Goal: Information Seeking & Learning: Understand process/instructions

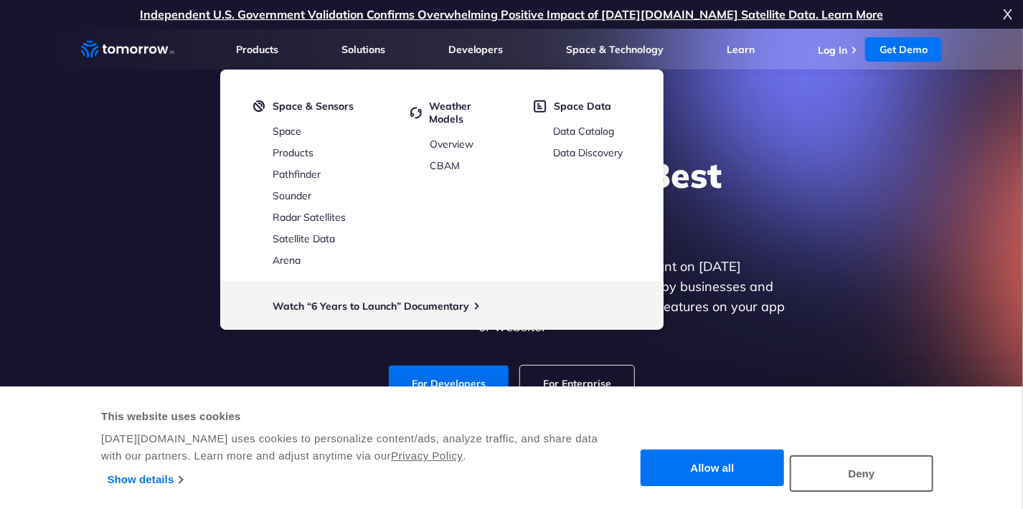
click at [832, 222] on div "Explore the World’s Best Weather API Get reliable and precise weather data thro…" at bounding box center [512, 278] width 884 height 305
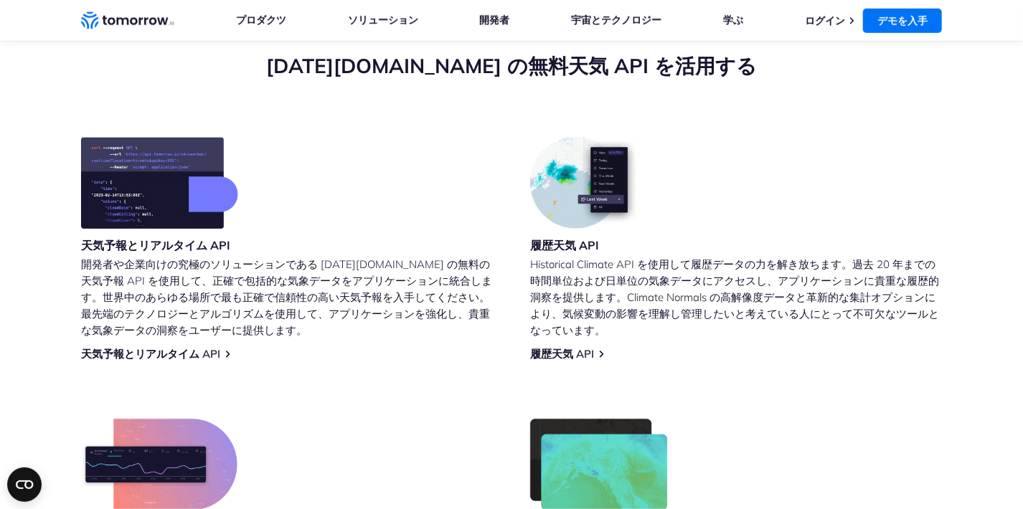
scroll to position [577, 0]
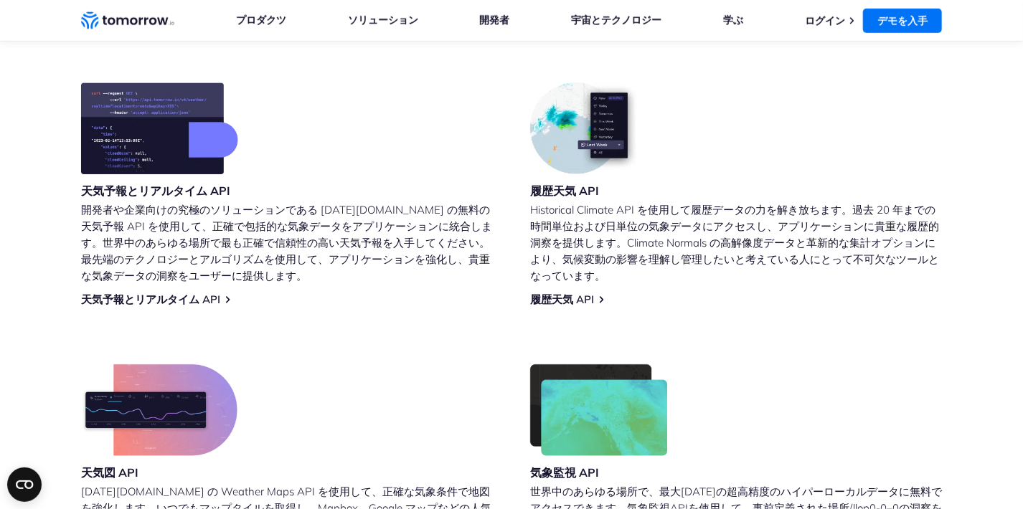
click at [207, 194] on h3 "天気予報とリアルタイム API" at bounding box center [159, 191] width 157 height 16
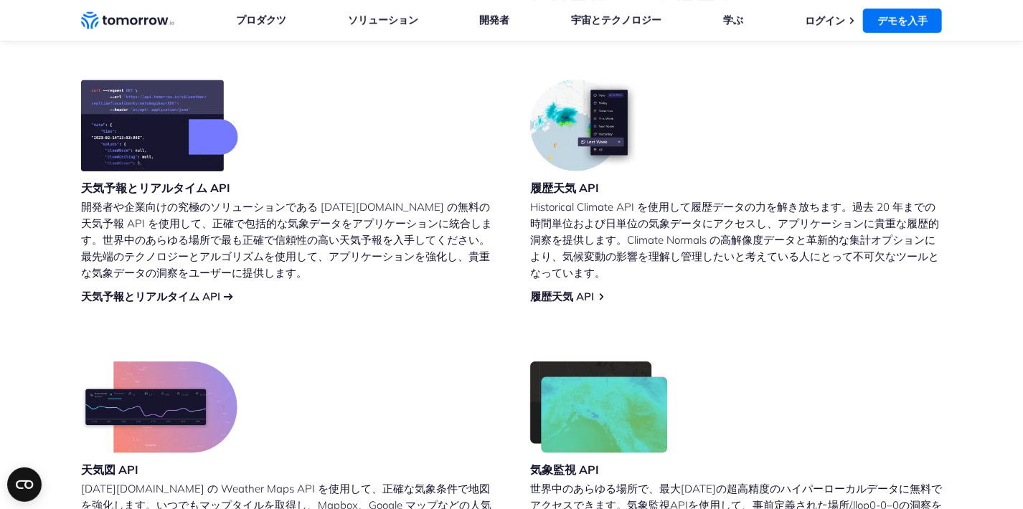
click at [206, 292] on link "天気予報とリアルタイム API" at bounding box center [150, 297] width 139 height 14
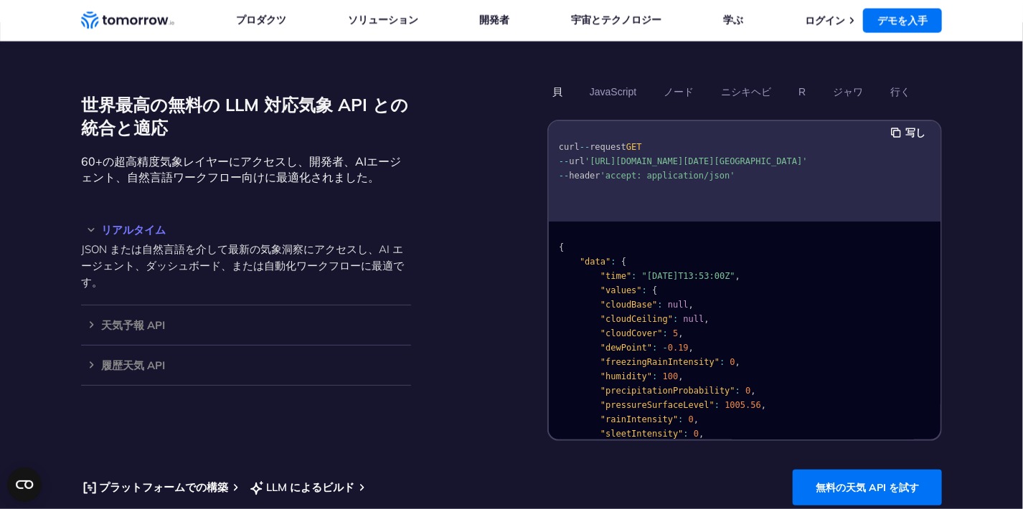
scroll to position [1182, 0]
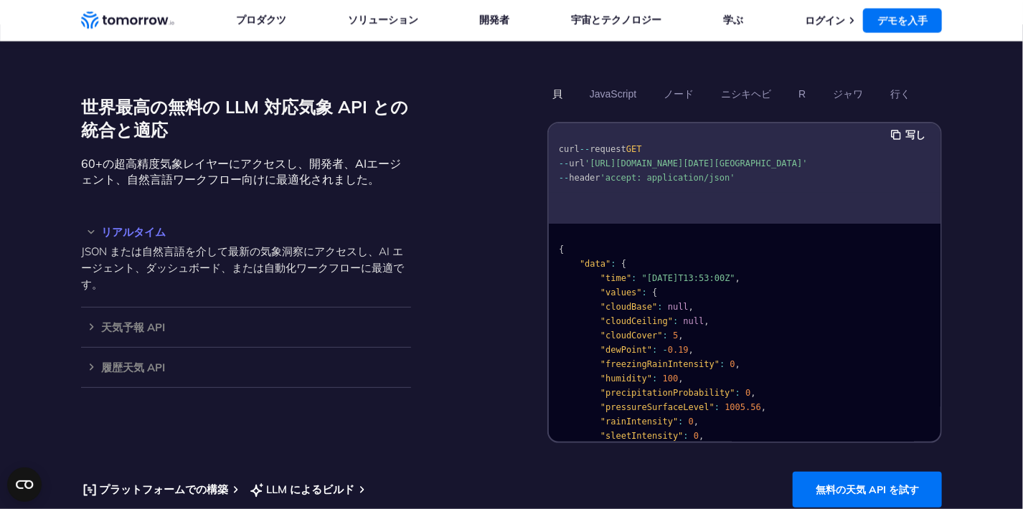
click at [731, 177] on pre "curl -- request GET -- url '[URL][DOMAIN_NAME][DATE][GEOGRAPHIC_DATA]' -- heade…" at bounding box center [745, 160] width 392 height 65
click at [616, 99] on button "JavaScript" at bounding box center [613, 94] width 57 height 24
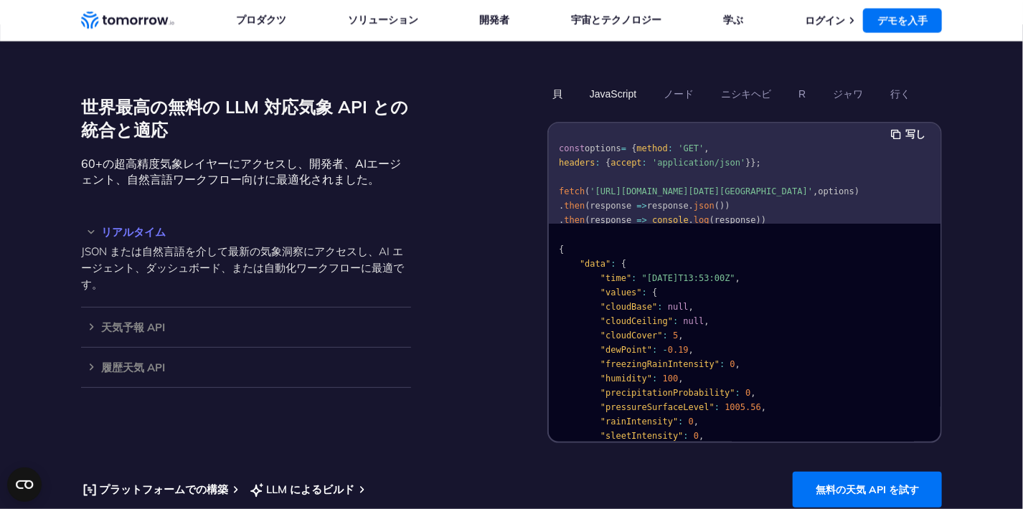
click at [553, 90] on button "貝" at bounding box center [557, 94] width 20 height 24
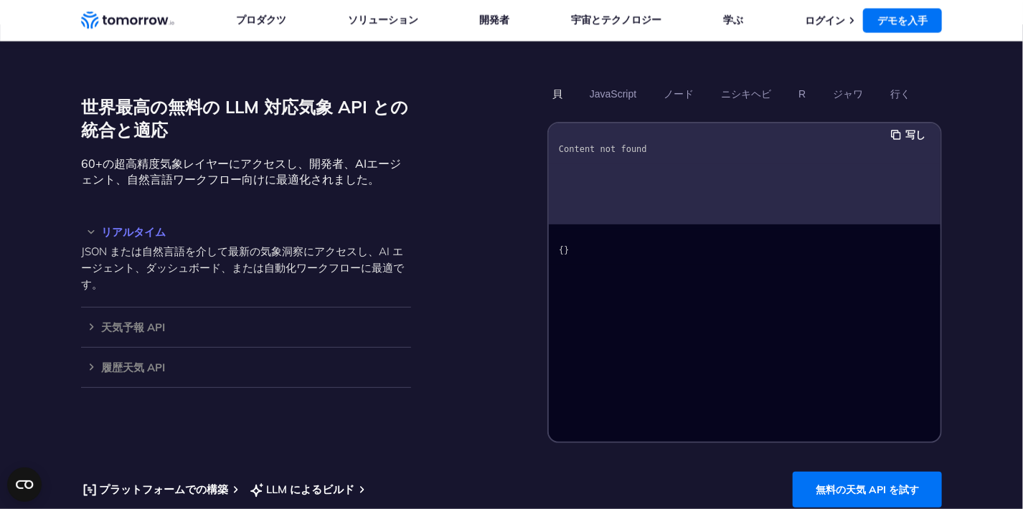
click at [565, 99] on button "貝" at bounding box center [557, 94] width 20 height 24
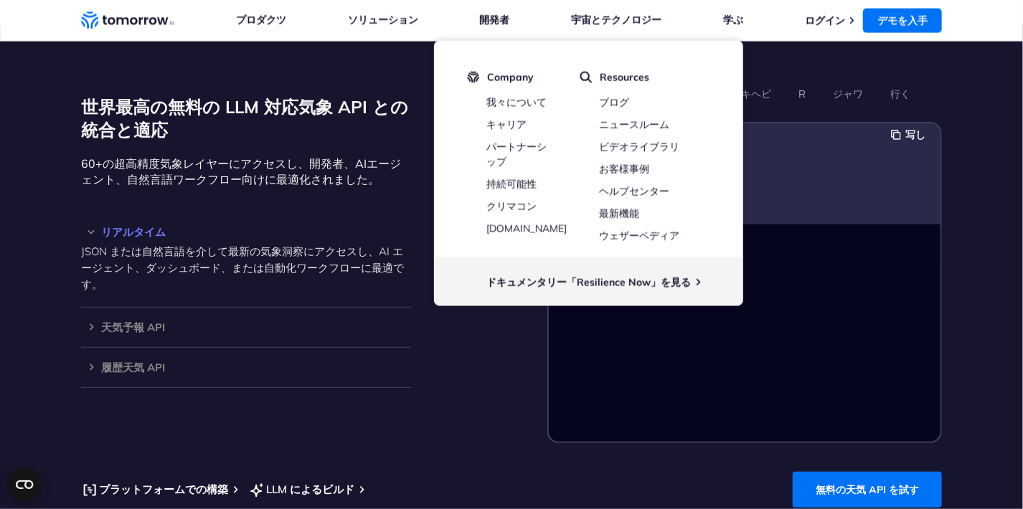
click at [868, 141] on pre "Content not found" at bounding box center [745, 146] width 392 height 37
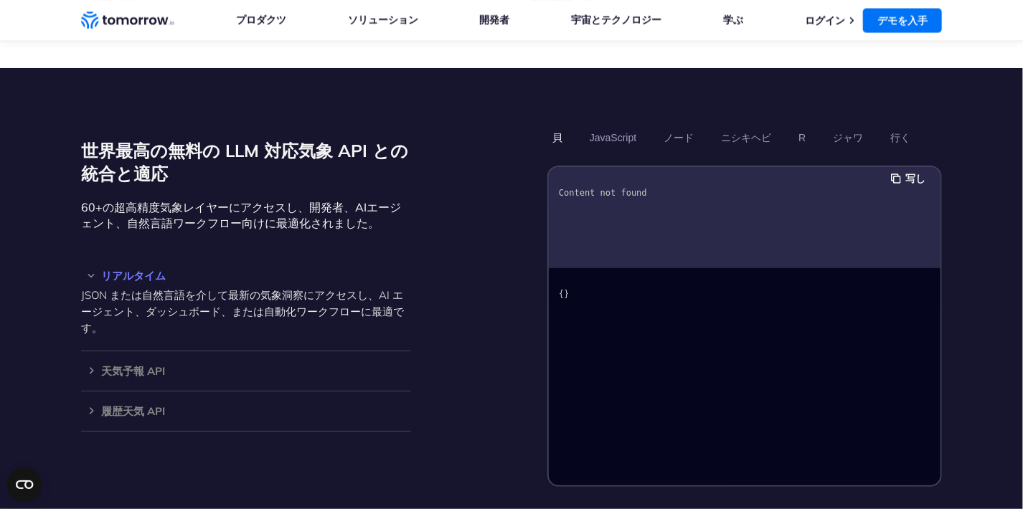
scroll to position [1136, 0]
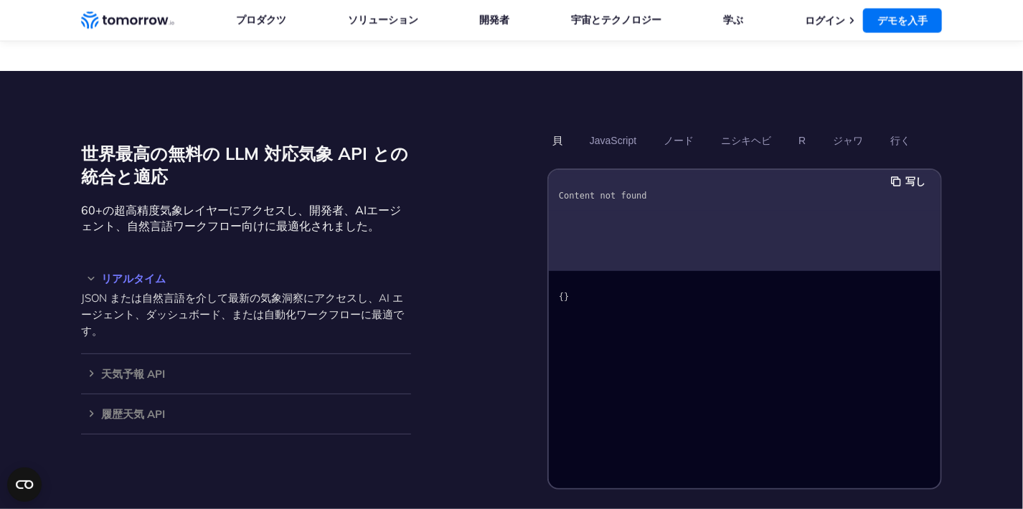
click at [614, 234] on div "Content not found" at bounding box center [745, 220] width 392 height 101
click at [618, 136] on button "JavaScript" at bounding box center [613, 140] width 57 height 24
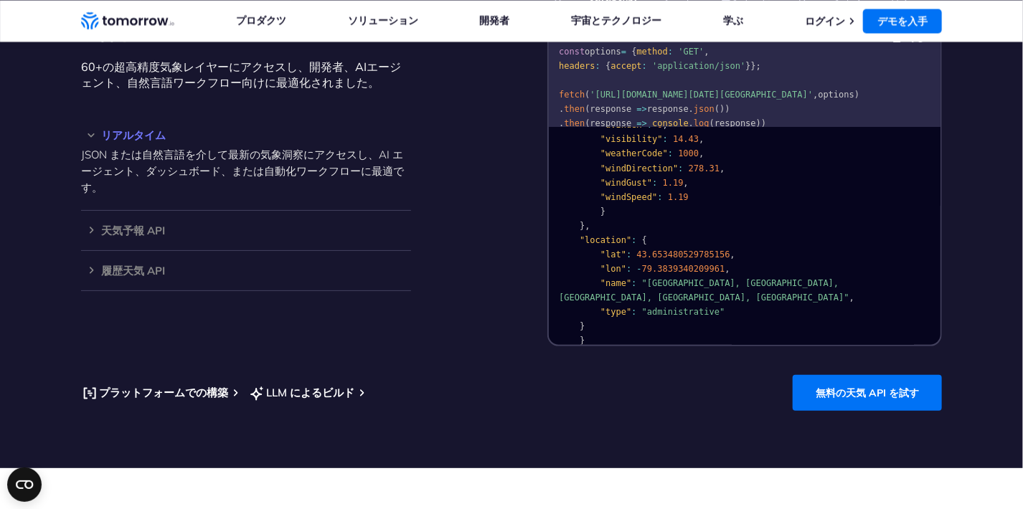
scroll to position [1280, 0]
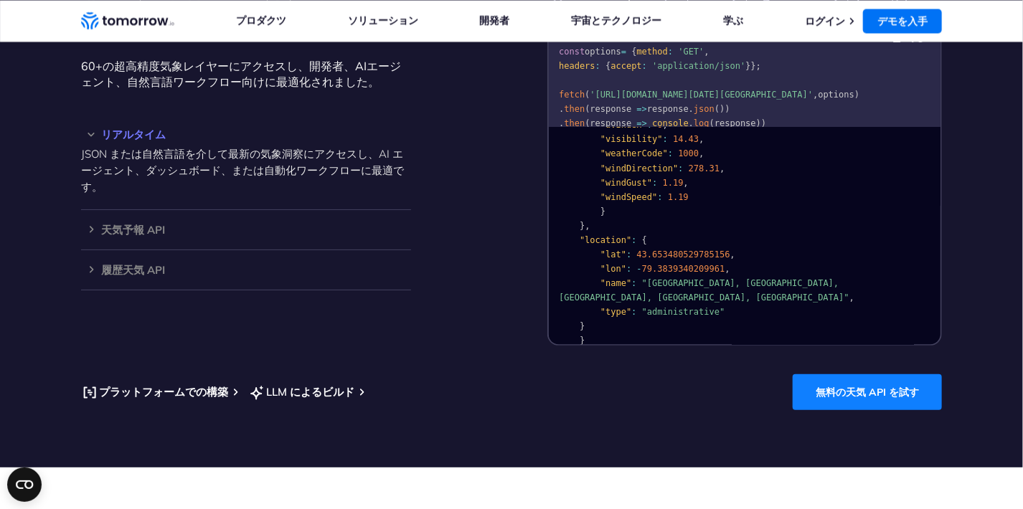
click at [898, 410] on link "無料の天気 API を試す" at bounding box center [867, 393] width 149 height 36
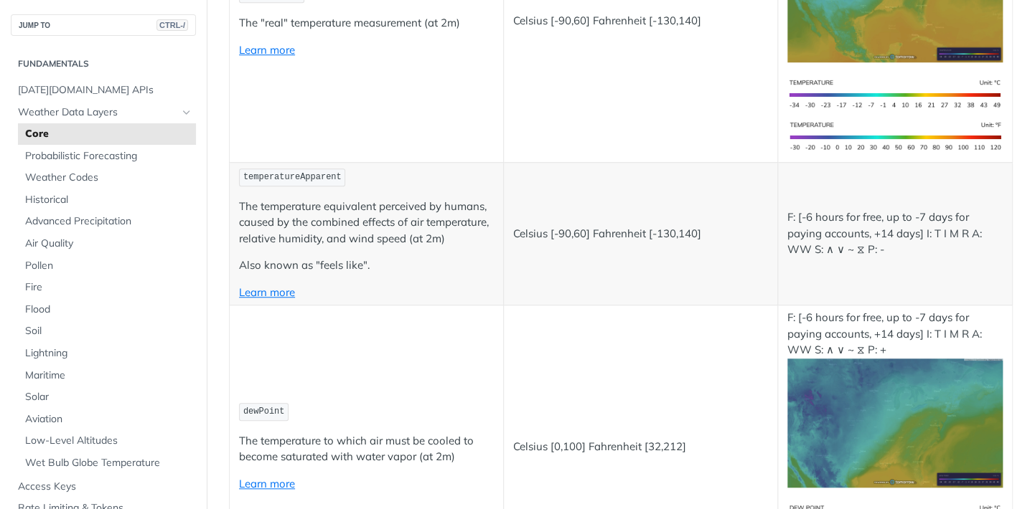
scroll to position [443, 0]
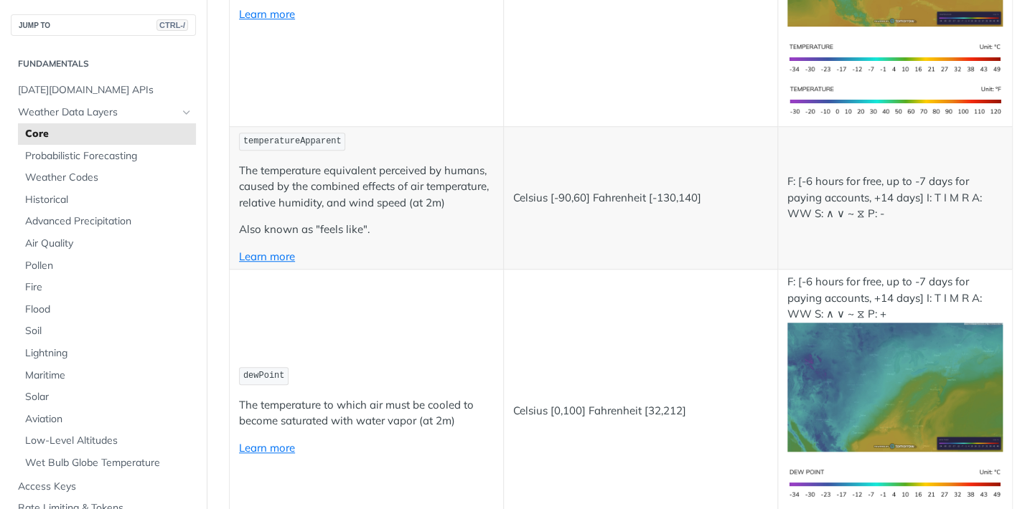
click at [730, 174] on td "Celsius [-90,60] Fahrenheit [-130,140]" at bounding box center [640, 198] width 274 height 143
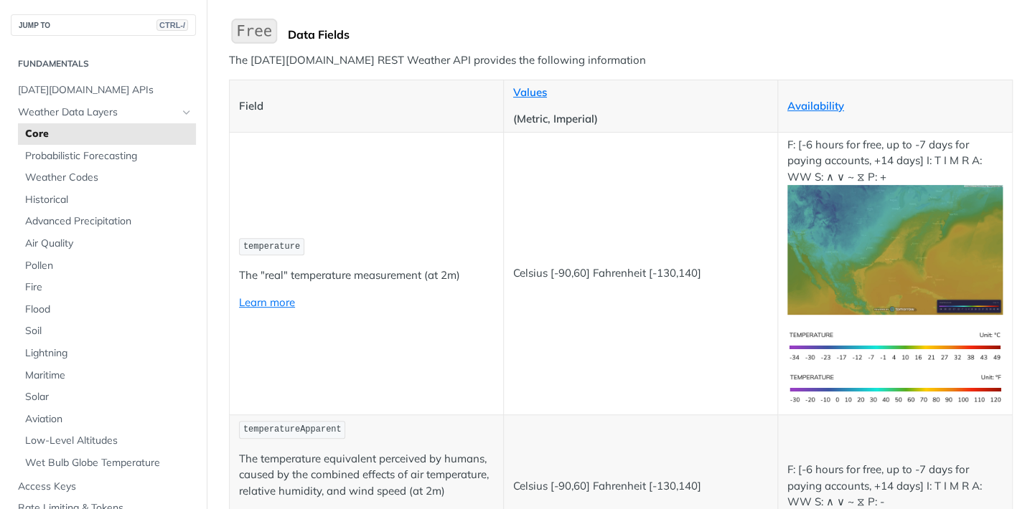
scroll to position [0, 0]
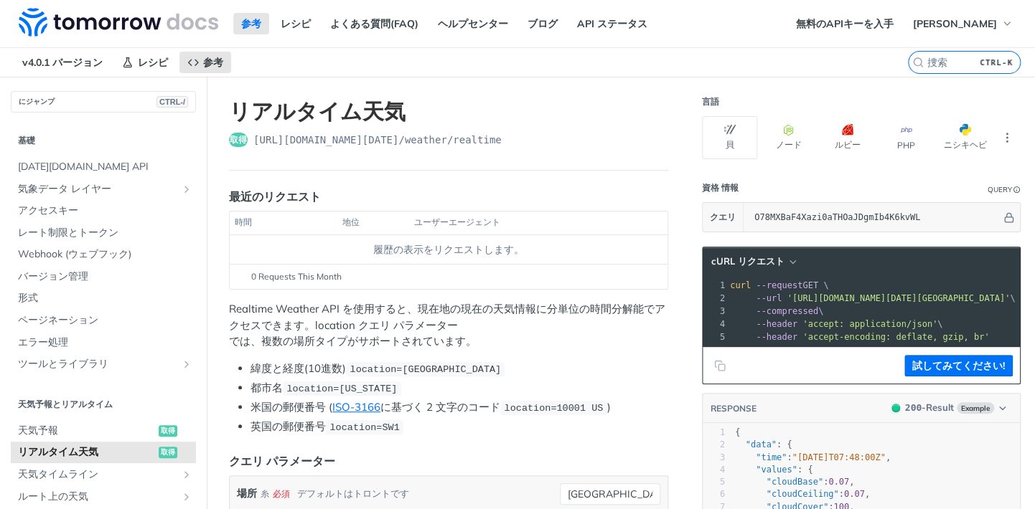
click at [448, 250] on div "履歴の表示をリクエストします。" at bounding box center [448, 250] width 426 height 15
click at [779, 139] on font "ノード" at bounding box center [789, 145] width 26 height 12
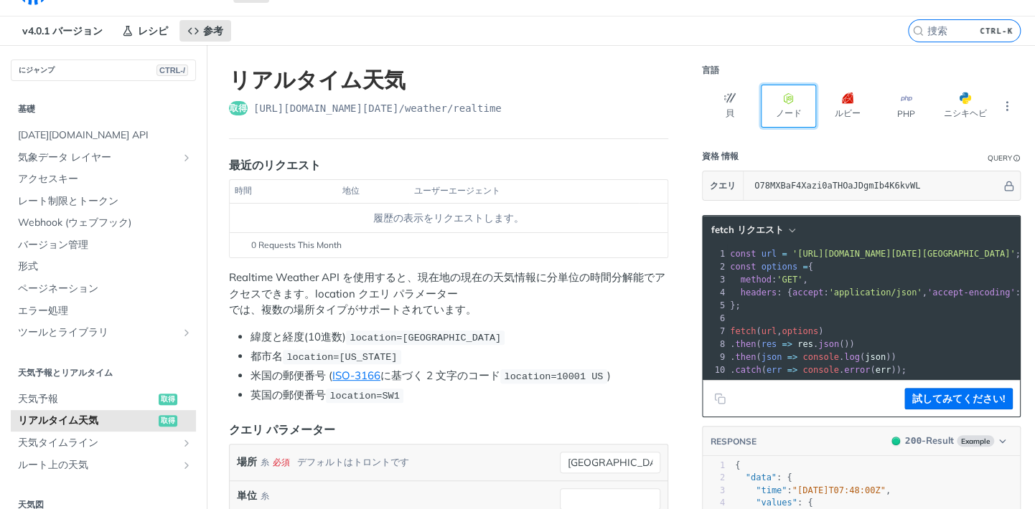
scroll to position [33, 0]
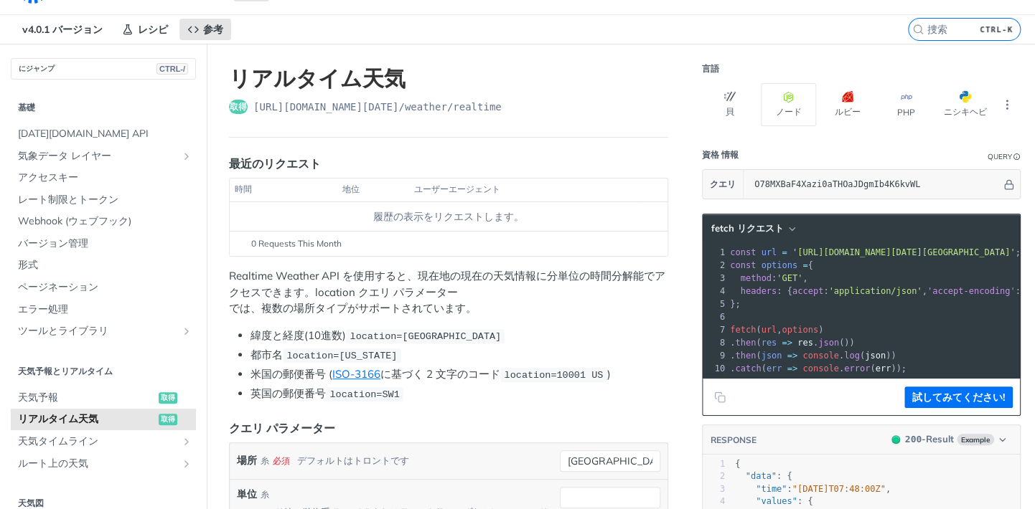
click at [550, 349] on li "都市名 location=new york" at bounding box center [459, 355] width 418 height 17
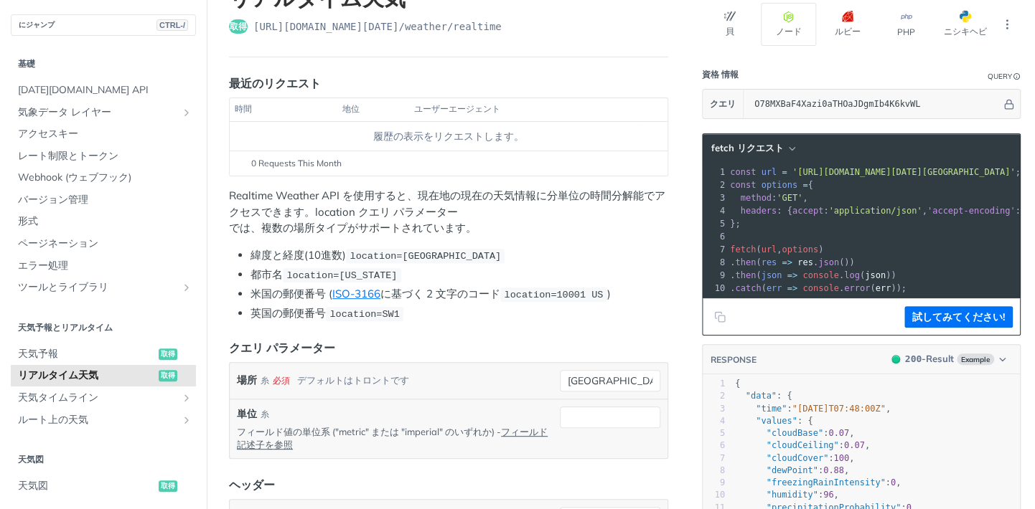
scroll to position [114, 0]
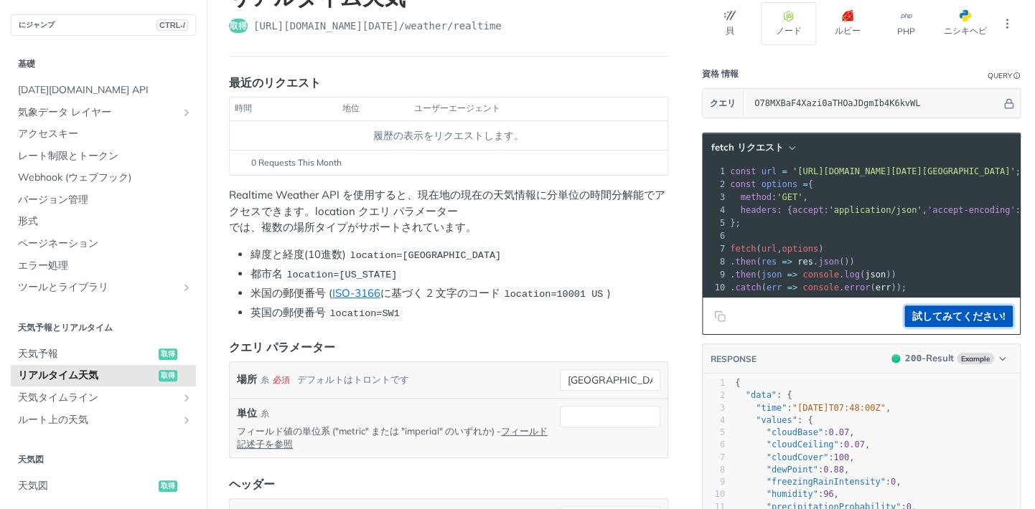
click at [936, 321] on button "試してみてください!" at bounding box center [958, 317] width 108 height 22
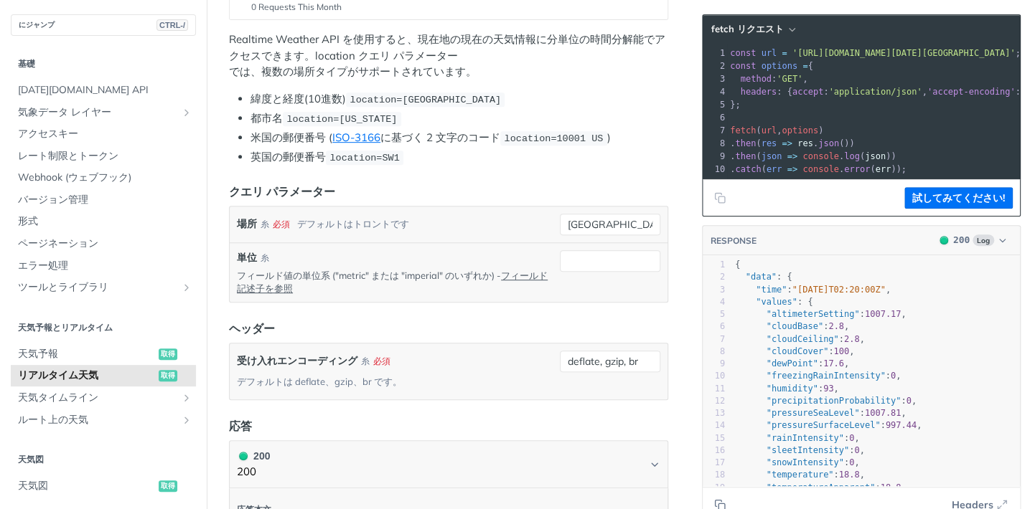
scroll to position [274, 0]
click at [600, 232] on div "場所 糸 必須 デフォルトはトロントです toronto" at bounding box center [449, 223] width 438 height 36
click at [608, 220] on input "toronto" at bounding box center [610, 223] width 100 height 22
drag, startPoint x: 619, startPoint y: 225, endPoint x: 495, endPoint y: 214, distance: 124.7
click at [495, 214] on div "場所 糸 必須 デフォルトはトロントです toronto" at bounding box center [448, 223] width 423 height 22
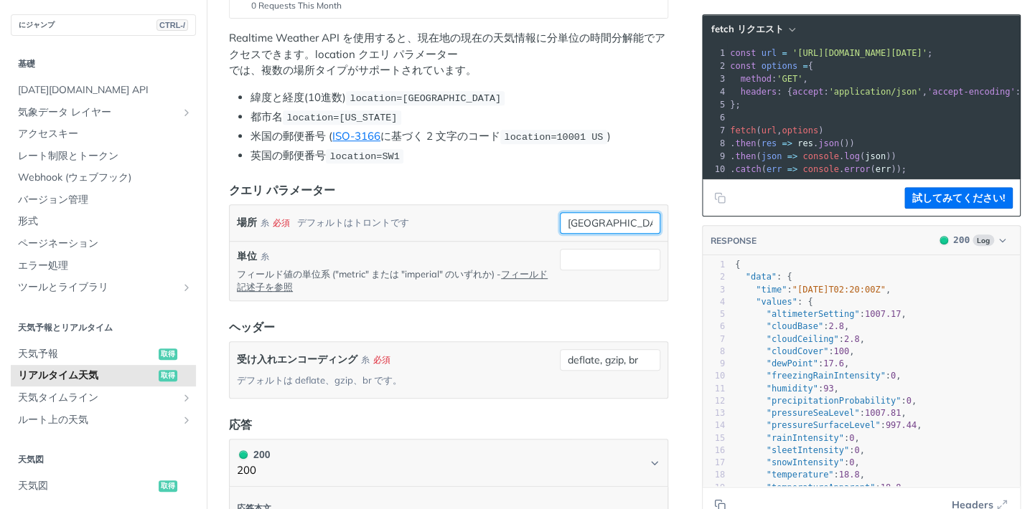
type input "japan"
click at [612, 116] on li "都市名 location=new york" at bounding box center [459, 117] width 418 height 17
click at [595, 229] on div "japan 必須 種類： 糸 デフォルト値を使用" at bounding box center [610, 223] width 100 height 22
click at [631, 148] on li "英国の郵便番号 location=SW1" at bounding box center [459, 156] width 418 height 17
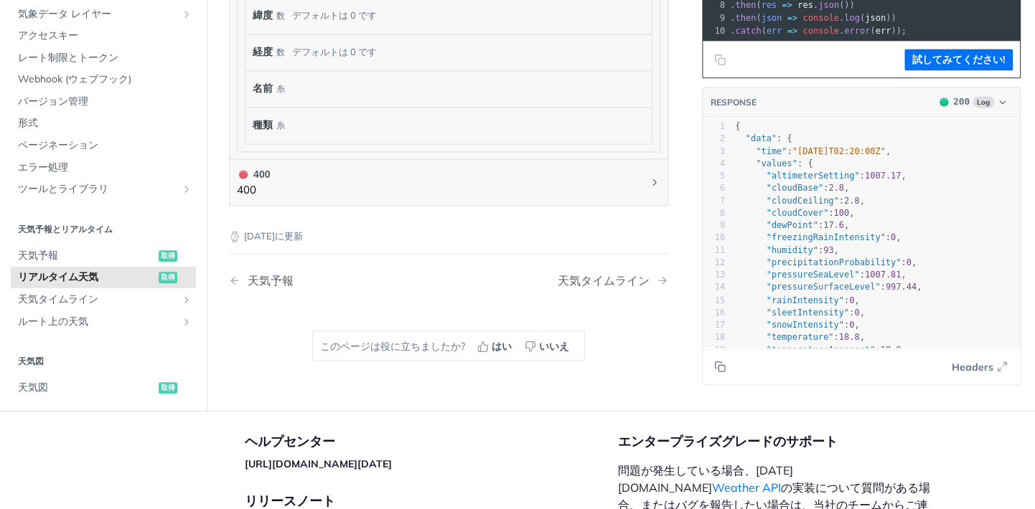
scroll to position [994, 0]
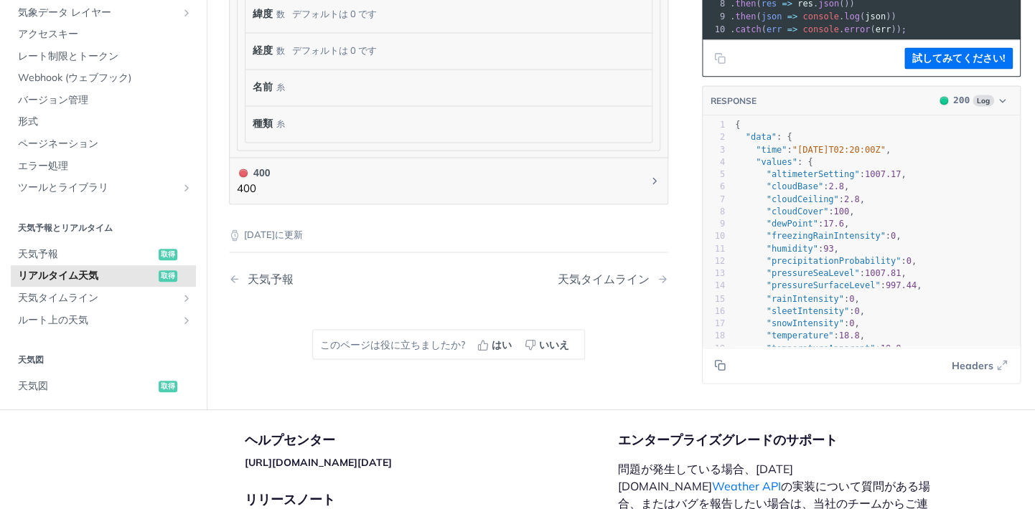
click at [256, 289] on nav "天気予報 天気タイムライン" at bounding box center [448, 279] width 439 height 42
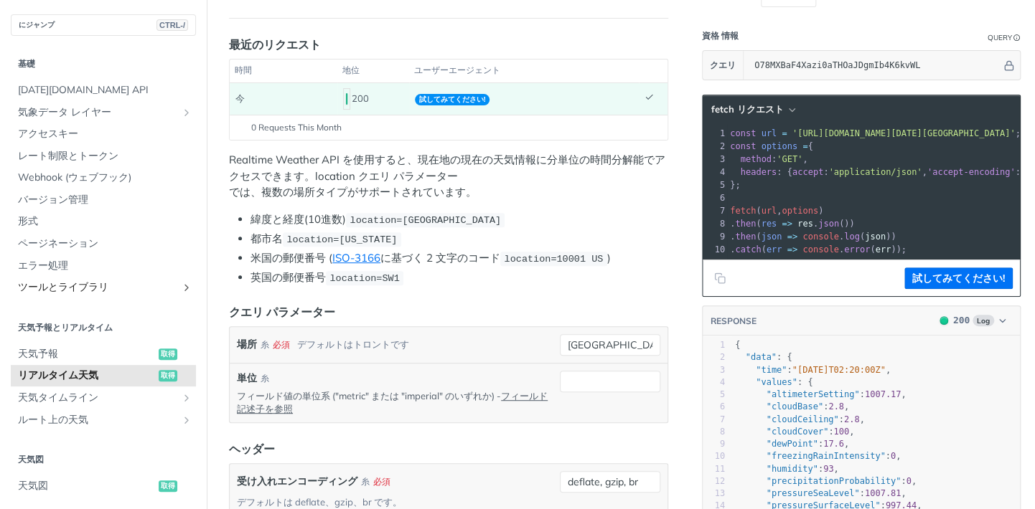
scroll to position [0, 0]
